Goal: Transaction & Acquisition: Purchase product/service

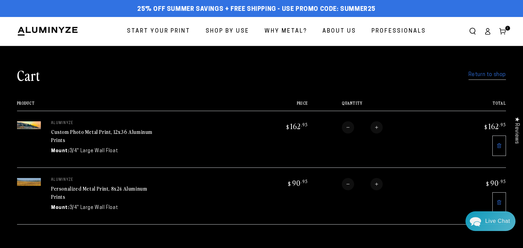
click at [497, 148] on icon at bounding box center [499, 146] width 4 height 5
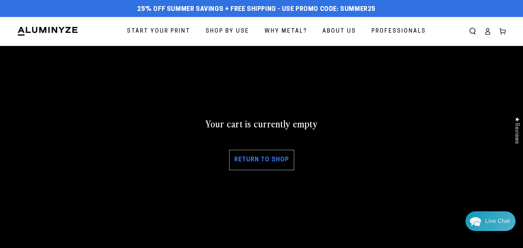
click at [269, 163] on link "Return to shop" at bounding box center [261, 160] width 65 height 20
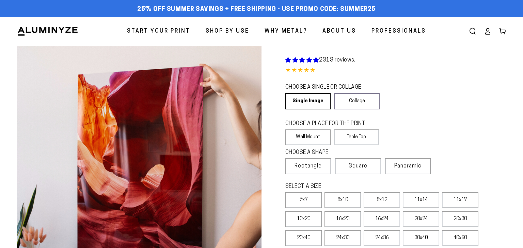
select select "**********"
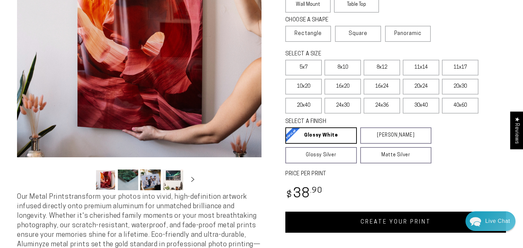
scroll to position [132, 0]
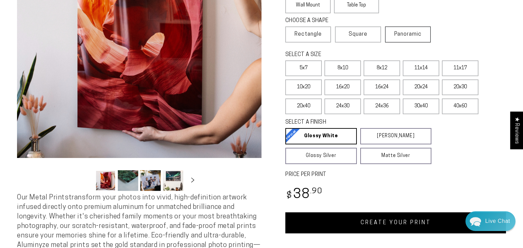
click at [419, 36] on span "Panoramic" at bounding box center [407, 34] width 27 height 5
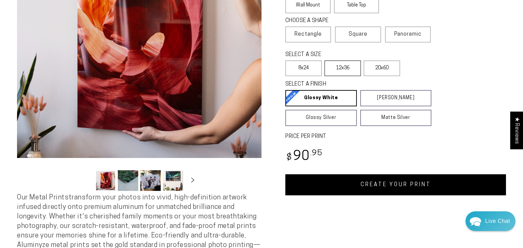
click at [348, 70] on label "12x36" at bounding box center [342, 69] width 36 height 16
click at [396, 184] on link "CREATE YOUR PRINT" at bounding box center [395, 185] width 220 height 21
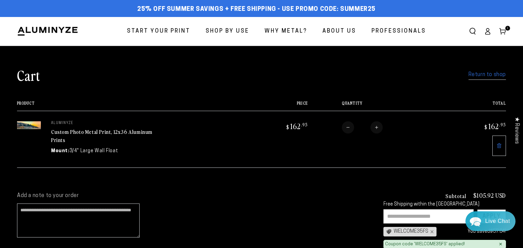
click at [493, 79] on link "Return to shop" at bounding box center [486, 75] width 37 height 10
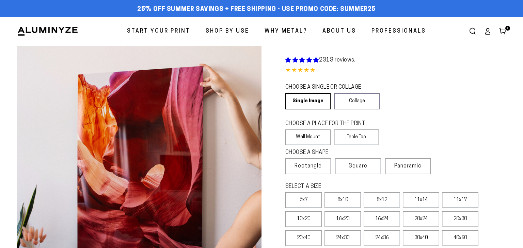
select select "**********"
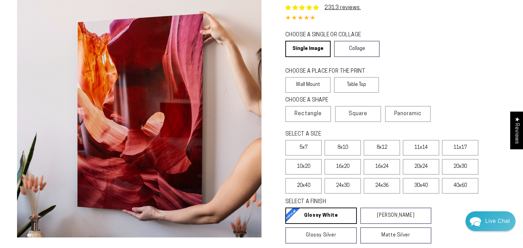
scroll to position [58, 0]
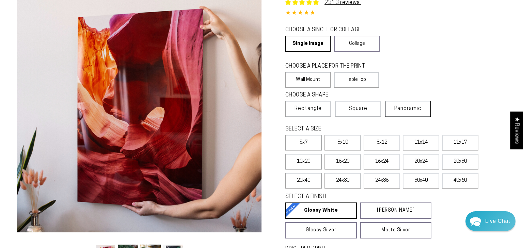
click at [415, 113] on label "Panoramic" at bounding box center [408, 109] width 46 height 16
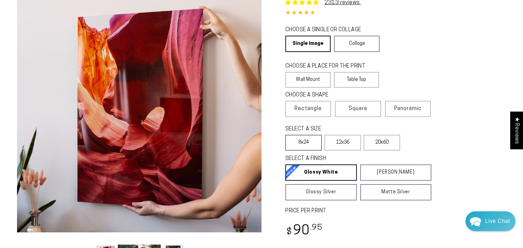
click at [307, 148] on label "8x24" at bounding box center [303, 143] width 36 height 16
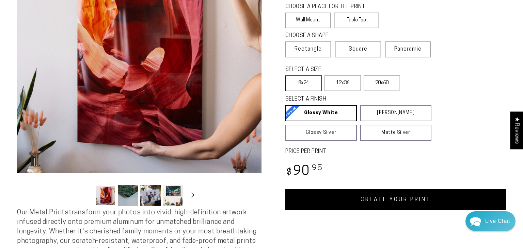
scroll to position [119, 0]
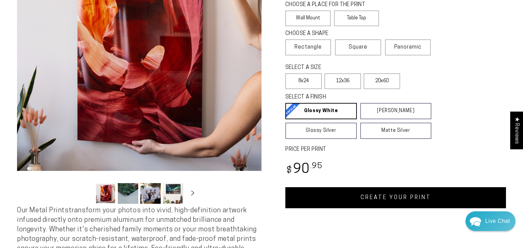
click at [389, 201] on link "CREATE YOUR PRINT" at bounding box center [395, 197] width 220 height 21
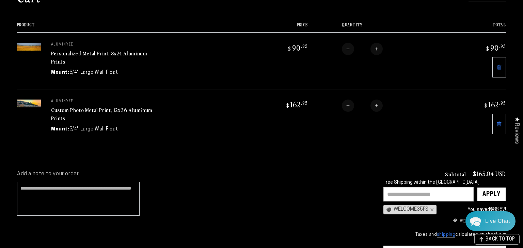
scroll to position [83, 0]
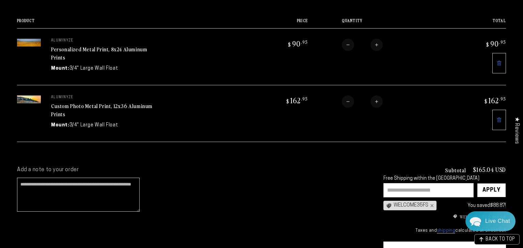
click at [421, 189] on input "text" at bounding box center [428, 190] width 90 height 14
click at [414, 204] on div "WELCOME35FS ×" at bounding box center [409, 206] width 53 height 10
click at [410, 209] on div "Subtotal $165.04 USD Free Shipping within the [GEOGRAPHIC_DATA] Apply WELCOME35…" at bounding box center [444, 201] width 122 height 68
click at [407, 204] on div "WELCOME35FS ×" at bounding box center [409, 206] width 53 height 10
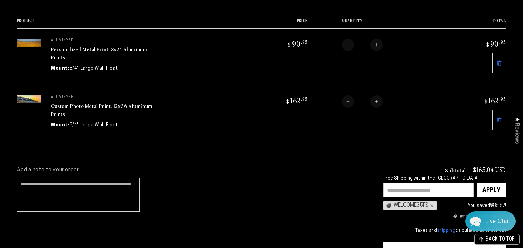
click at [397, 189] on input "text" at bounding box center [428, 190] width 90 height 14
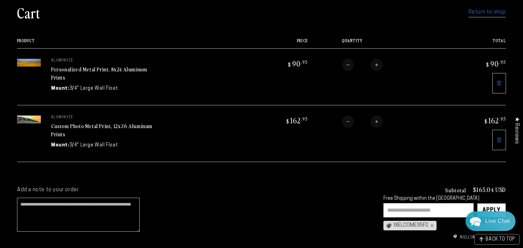
scroll to position [62, 0]
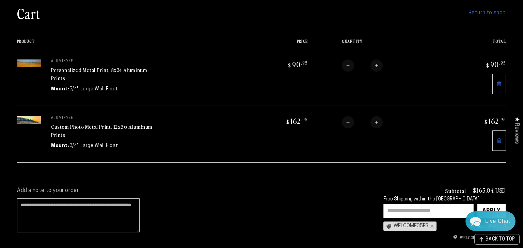
click at [106, 68] on link "Personalized Metal Print, 8x24 Aluminum Prints" at bounding box center [99, 74] width 96 height 16
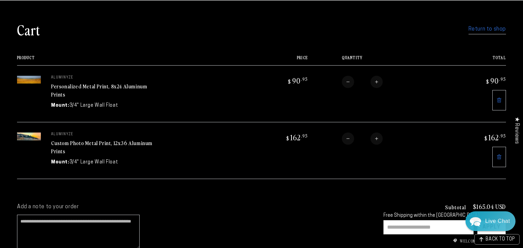
scroll to position [15, 0]
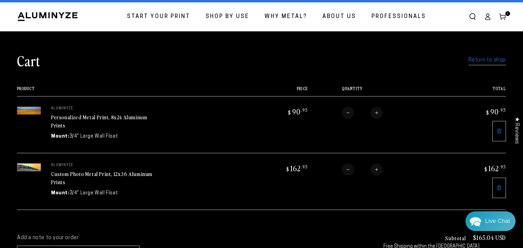
click at [489, 64] on link "Return to shop" at bounding box center [486, 60] width 37 height 10
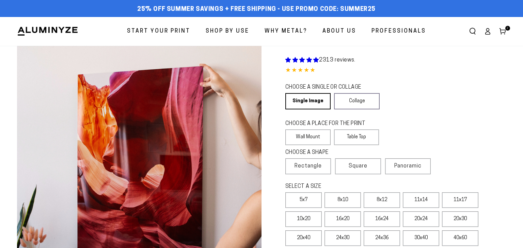
select select "**********"
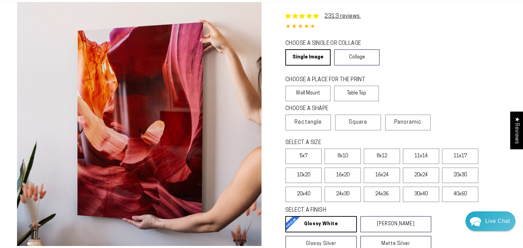
scroll to position [43, 0]
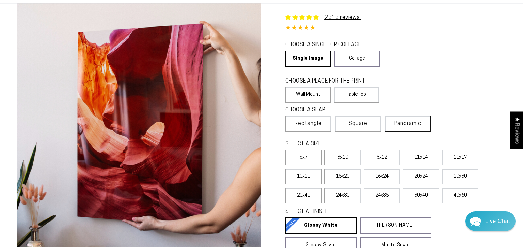
click at [418, 124] on span "Panoramic" at bounding box center [407, 123] width 27 height 5
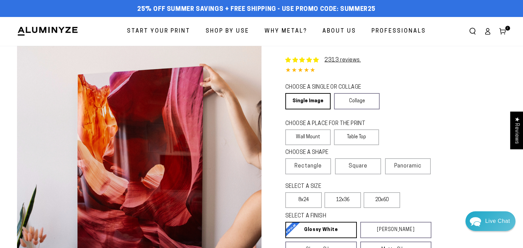
click at [505, 31] on use at bounding box center [502, 32] width 6 height 6
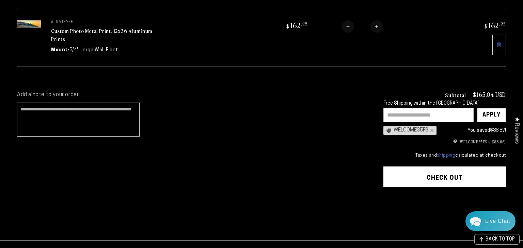
scroll to position [158, 0]
click at [450, 176] on button "Check out" at bounding box center [444, 176] width 122 height 20
